Goal: Transaction & Acquisition: Subscribe to service/newsletter

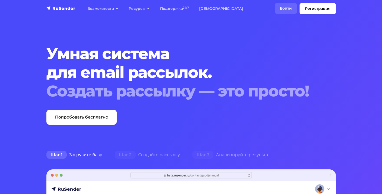
click at [285, 10] on link "Войти" at bounding box center [286, 8] width 22 height 11
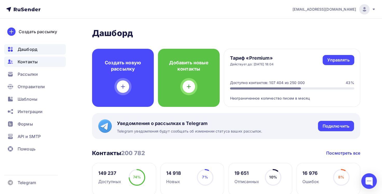
click at [29, 64] on span "Контакты" at bounding box center [28, 62] width 20 height 6
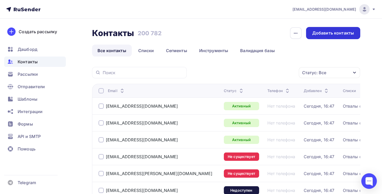
click at [324, 32] on div "Добавить контакты" at bounding box center [333, 33] width 42 height 6
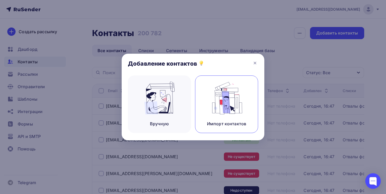
click at [248, 109] on div "Импорт контактов" at bounding box center [226, 105] width 63 height 58
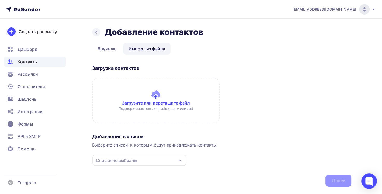
click at [190, 99] on input "file" at bounding box center [156, 101] width 128 height 46
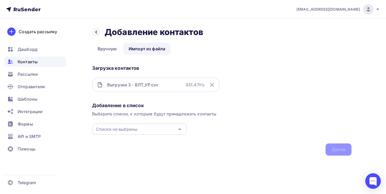
click at [148, 132] on div "Списки не выбраны" at bounding box center [139, 129] width 94 height 11
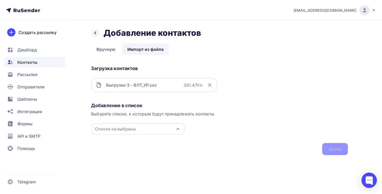
scroll to position [21, 0]
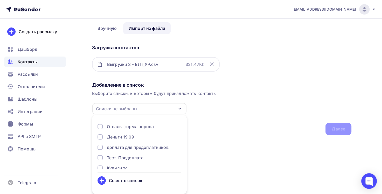
click at [142, 181] on div "Создать список" at bounding box center [140, 180] width 84 height 8
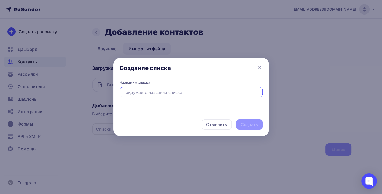
scroll to position [0, 0]
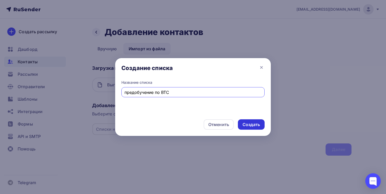
type input "предобучение по ВТС"
click at [244, 127] on div "Создать" at bounding box center [251, 125] width 17 height 6
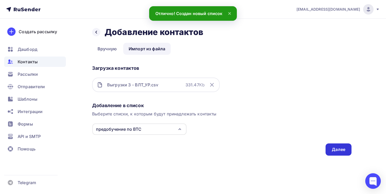
click at [333, 151] on div "Далее" at bounding box center [338, 150] width 13 height 6
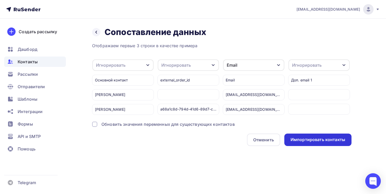
click at [303, 141] on div "Импортировать контакты" at bounding box center [318, 140] width 55 height 6
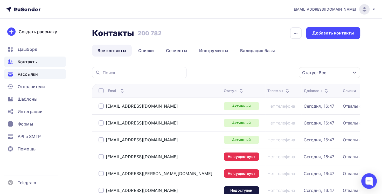
click at [47, 73] on div "Рассылки" at bounding box center [35, 74] width 62 height 10
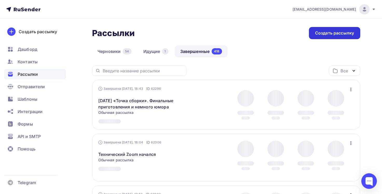
click at [350, 36] on div "Создать рассылку" at bounding box center [334, 33] width 51 height 12
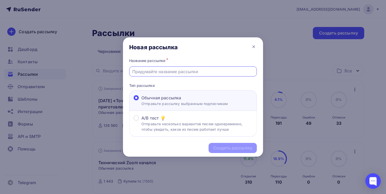
click at [149, 71] on input "text" at bounding box center [193, 72] width 122 height 6
paste input "Канал подготовки к семинару «ВсеЛенская терапия»"
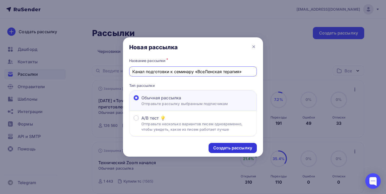
type input "Канал подготовки к семинару «ВсеЛенская терапия»"
click at [228, 146] on div "Создать рассылку" at bounding box center [232, 148] width 39 height 6
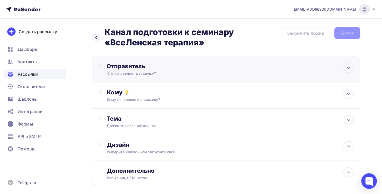
click at [192, 60] on div "Отправитель Кто отправляет рассылку? Email * [EMAIL_ADDRESS][DOMAIN_NAME] [EMAI…" at bounding box center [226, 69] width 268 height 26
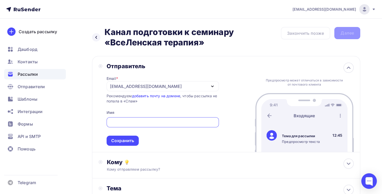
click at [181, 84] on div "[EMAIL_ADDRESS][DOMAIN_NAME]" at bounding box center [163, 86] width 112 height 10
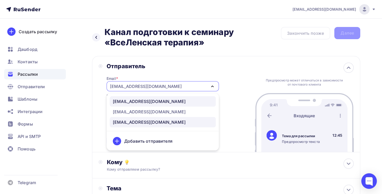
click at [178, 105] on link "[EMAIL_ADDRESS][DOMAIN_NAME]" at bounding box center [163, 101] width 106 height 10
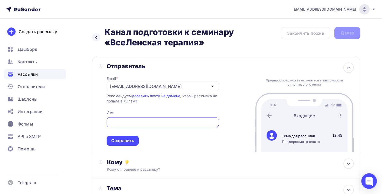
click at [170, 124] on input "text" at bounding box center [163, 122] width 106 height 6
type input "[PERSON_NAME]"
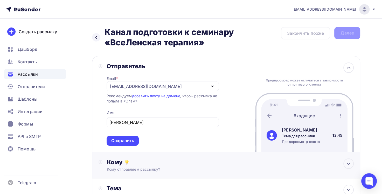
drag, startPoint x: 133, startPoint y: 142, endPoint x: 133, endPoint y: 140, distance: 2.7
click at [133, 142] on div "Сохранить" at bounding box center [122, 141] width 23 height 6
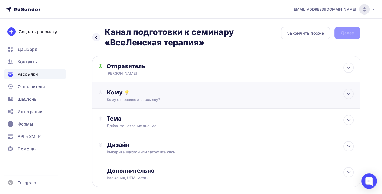
click at [151, 91] on div "Кому" at bounding box center [230, 92] width 247 height 7
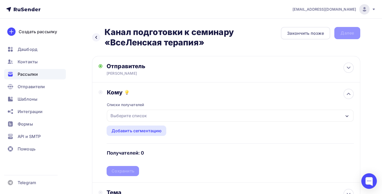
click at [157, 115] on div "Выберите список" at bounding box center [230, 116] width 247 height 12
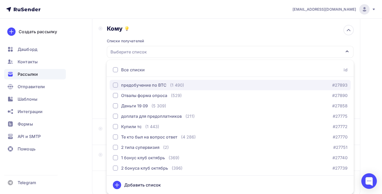
click at [157, 82] on div "предобучение по ВТС" at bounding box center [143, 85] width 45 height 6
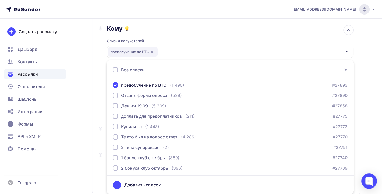
click at [96, 84] on div "Кому Списки получателей предобучение по ВТС Все списки id предобучение по ВТС (…" at bounding box center [226, 69] width 268 height 100
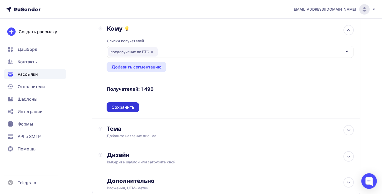
click at [127, 105] on div "Сохранить" at bounding box center [122, 107] width 23 height 6
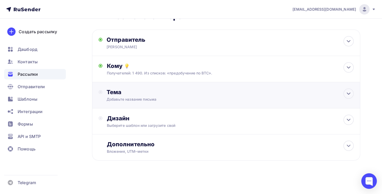
scroll to position [26, 0]
click at [160, 98] on div "Добавьте название письма" at bounding box center [153, 99] width 92 height 5
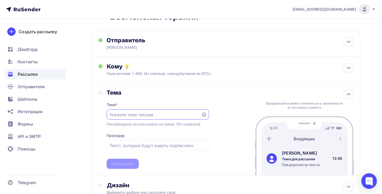
scroll to position [0, 0]
paste input "Канал подготовки к семинару «ВсеЛенская терапия»"
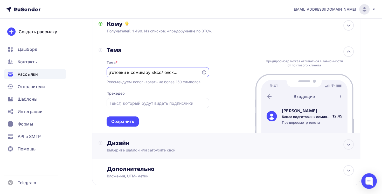
scroll to position [93, 0]
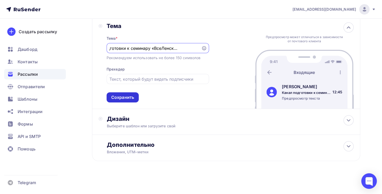
type input "Канал подготовки к семинару «ВсеЛенская терапия»"
click at [115, 96] on div "Сохранить" at bounding box center [122, 97] width 23 height 6
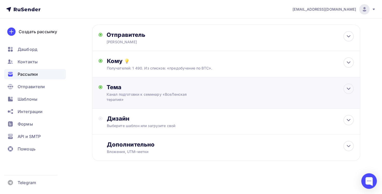
scroll to position [31, 0]
click at [160, 124] on div "Выберите шаблон или загрузите свой" at bounding box center [218, 126] width 222 height 5
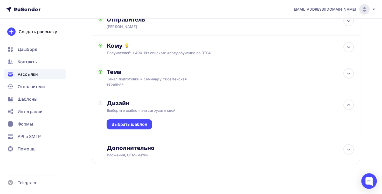
scroll to position [50, 0]
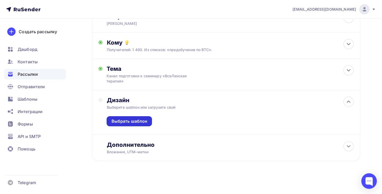
click at [141, 124] on div "Выбрать шаблон" at bounding box center [129, 121] width 45 height 10
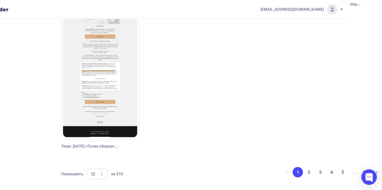
scroll to position [484, 32]
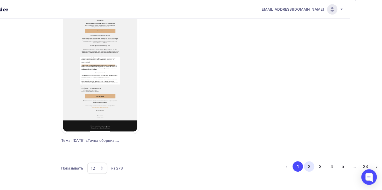
click at [309, 168] on button "2" at bounding box center [309, 166] width 10 height 10
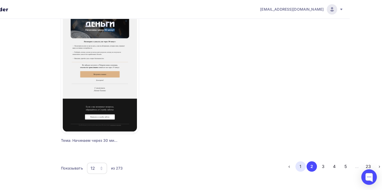
click at [303, 163] on button "1" at bounding box center [301, 166] width 10 height 10
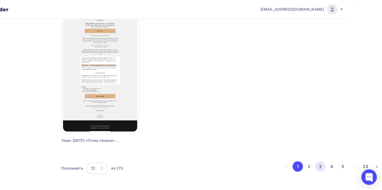
click at [319, 164] on button "3" at bounding box center [320, 166] width 10 height 10
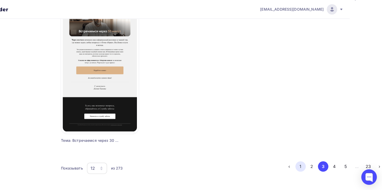
click at [299, 165] on button "1" at bounding box center [301, 166] width 10 height 10
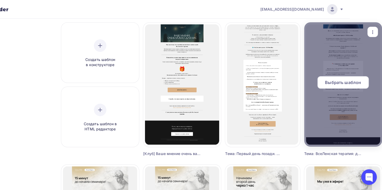
scroll to position [43, 32]
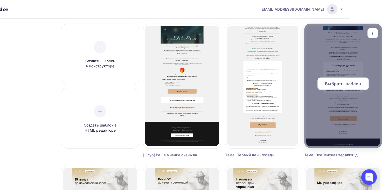
click at [354, 87] on div "Выбрать шаблон" at bounding box center [343, 84] width 51 height 12
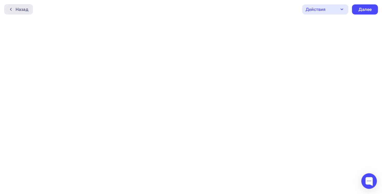
click at [23, 8] on div "Назад" at bounding box center [22, 9] width 13 height 6
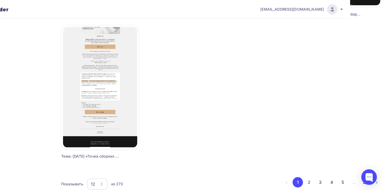
scroll to position [484, 32]
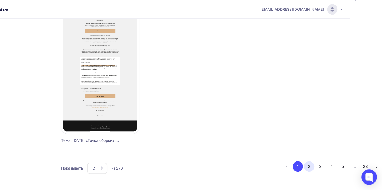
click at [308, 168] on button "2" at bounding box center [309, 166] width 10 height 10
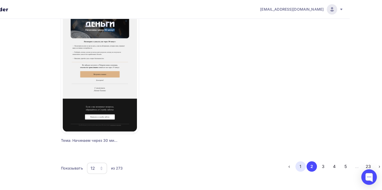
click at [298, 164] on button "1" at bounding box center [301, 166] width 10 height 10
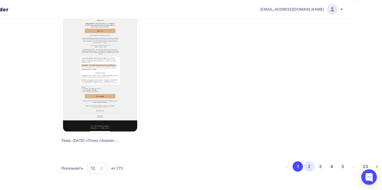
click at [311, 164] on button "2" at bounding box center [309, 166] width 10 height 10
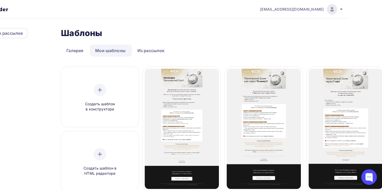
scroll to position [0, 0]
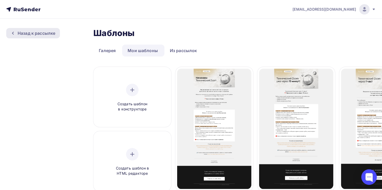
click at [48, 37] on div "Назад к рассылке" at bounding box center [33, 33] width 54 height 10
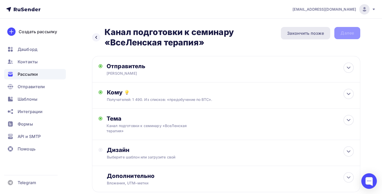
click at [315, 36] on div "Закончить позже" at bounding box center [305, 33] width 49 height 12
